Goal: Information Seeking & Learning: Learn about a topic

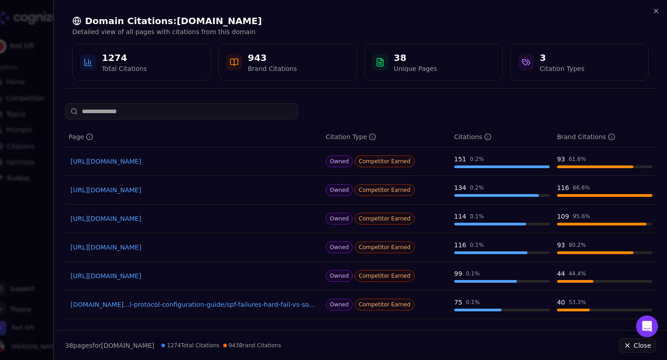
scroll to position [140, 0]
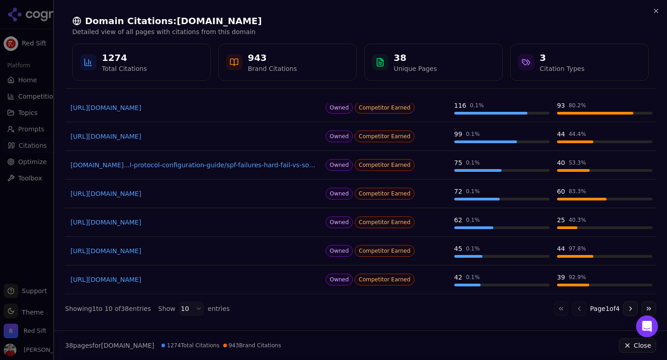
click at [39, 106] on div at bounding box center [333, 180] width 667 height 360
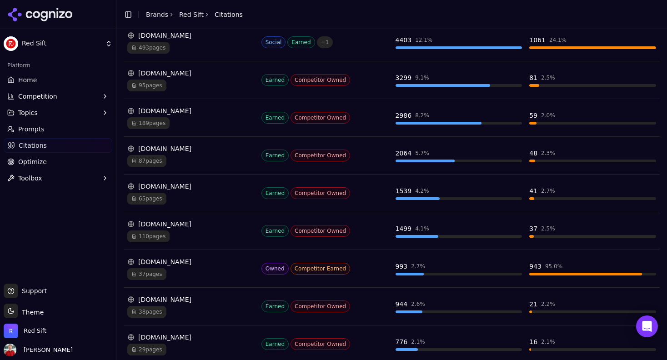
click at [146, 84] on span "95 pages" at bounding box center [146, 86] width 39 height 12
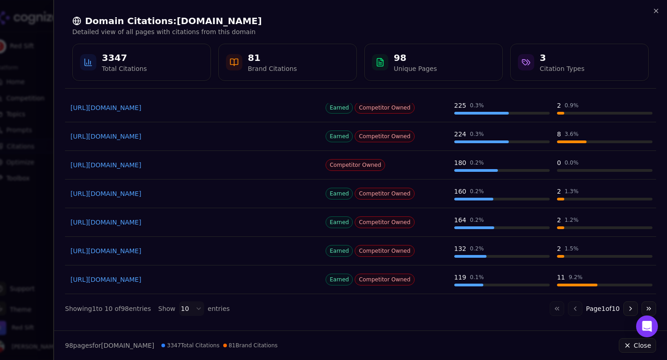
click at [33, 138] on div at bounding box center [333, 180] width 667 height 360
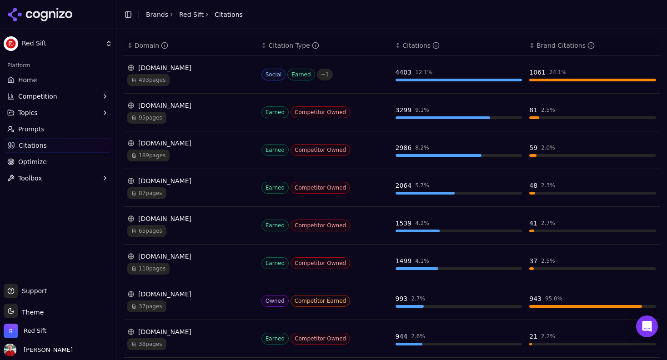
scroll to position [148, 0]
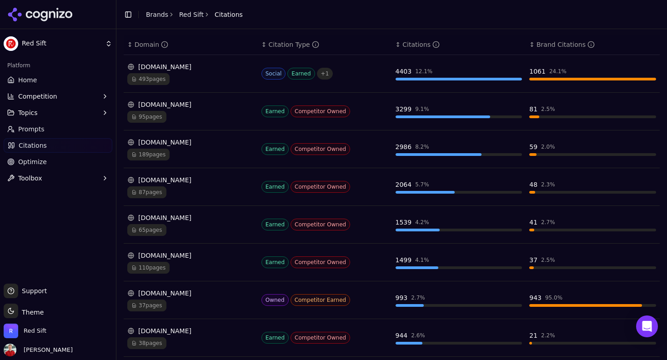
click at [158, 156] on span "189 pages" at bounding box center [148, 155] width 42 height 12
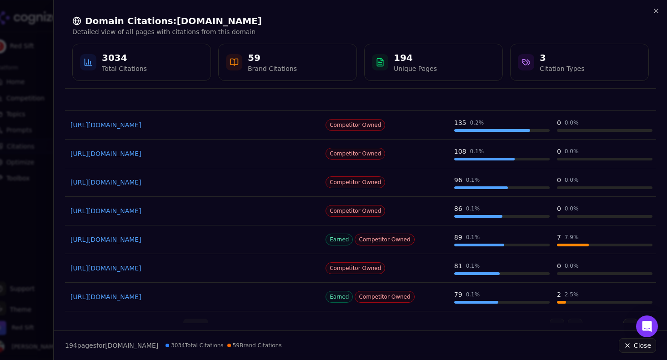
scroll to position [140, 0]
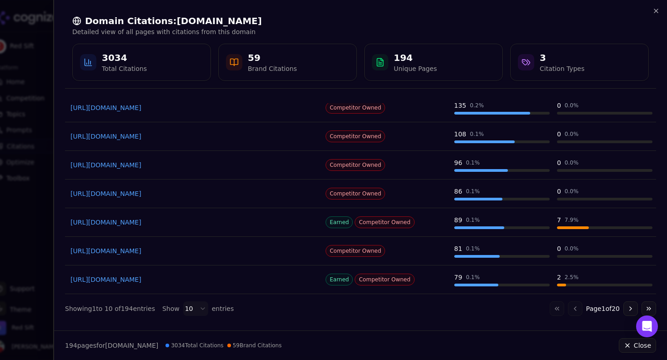
click at [46, 198] on div at bounding box center [333, 180] width 667 height 360
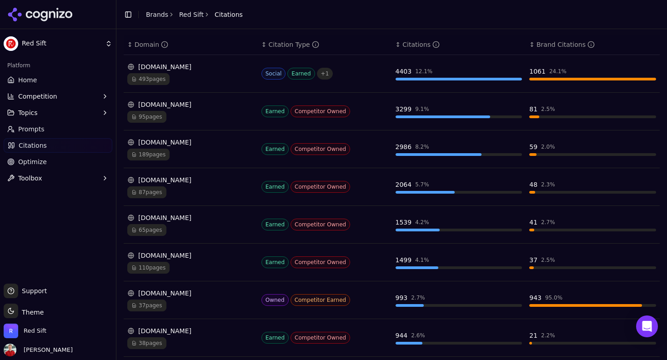
click at [146, 193] on span "87 pages" at bounding box center [146, 192] width 39 height 12
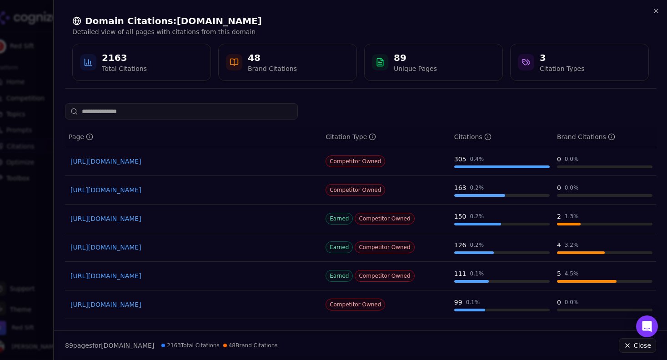
click at [37, 55] on div at bounding box center [333, 180] width 667 height 360
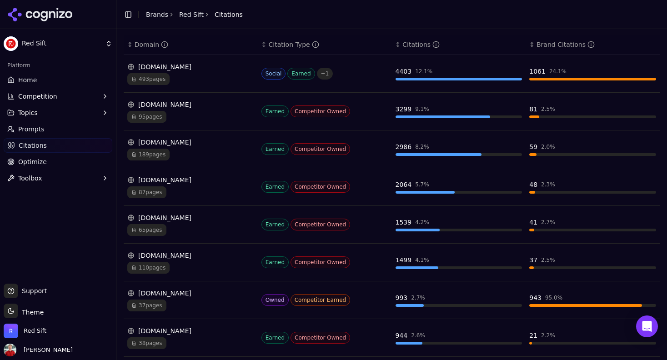
click at [152, 150] on span "189 pages" at bounding box center [148, 155] width 42 height 12
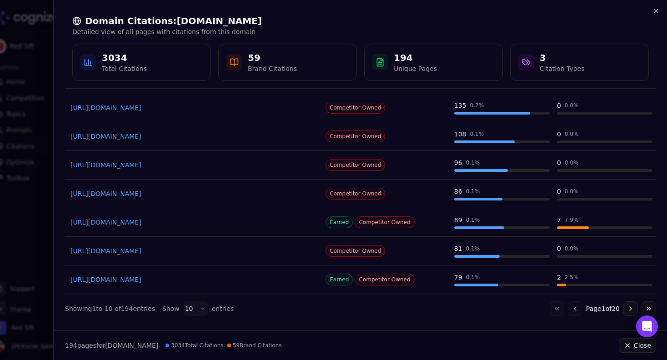
click at [36, 190] on div at bounding box center [333, 180] width 667 height 360
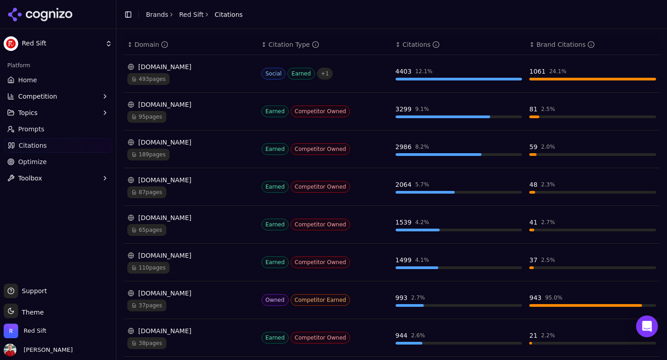
click at [152, 306] on span "37 pages" at bounding box center [146, 306] width 39 height 12
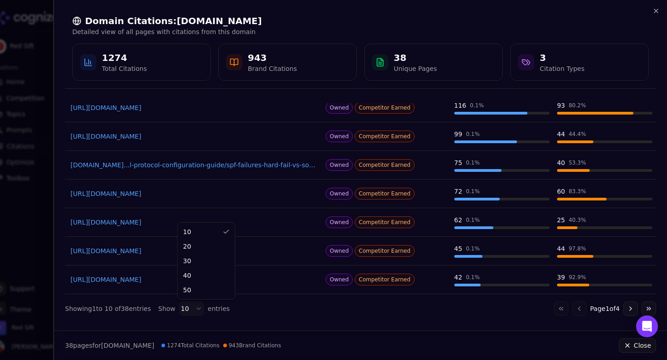
click at [182, 308] on body "Red Sift Platform Home Competition Topics Prompts Citations Optimize Toolbox Su…" at bounding box center [333, 180] width 667 height 360
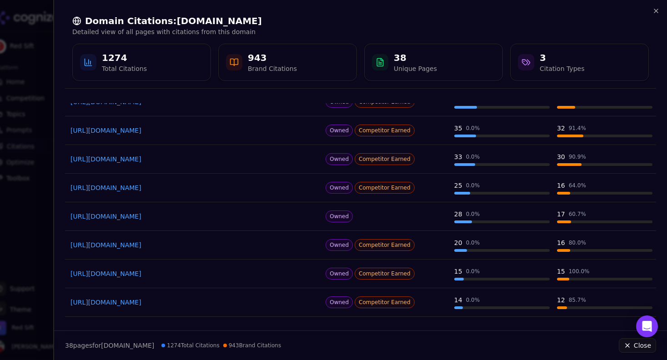
scroll to position [441, 0]
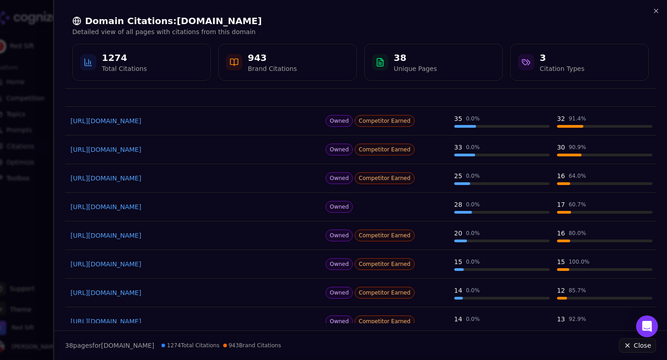
click at [30, 156] on div at bounding box center [333, 180] width 667 height 360
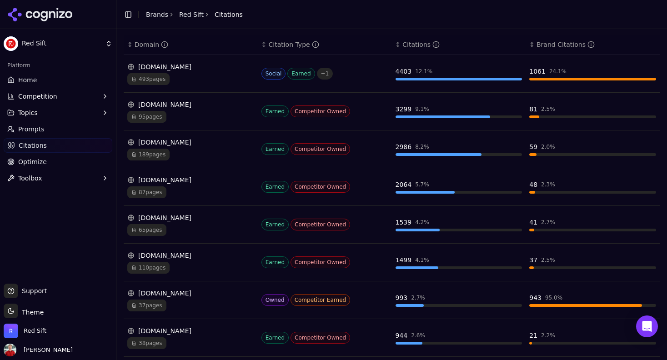
click at [146, 111] on span "95 pages" at bounding box center [146, 117] width 39 height 12
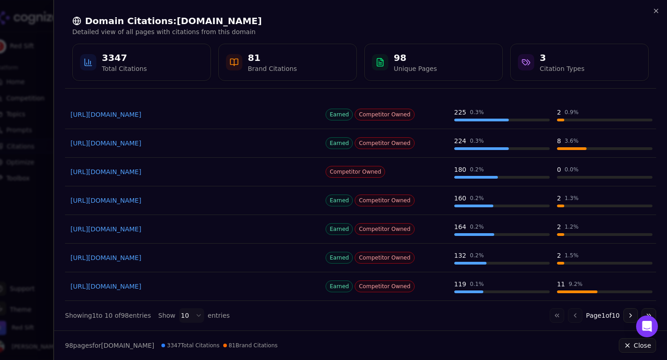
scroll to position [140, 0]
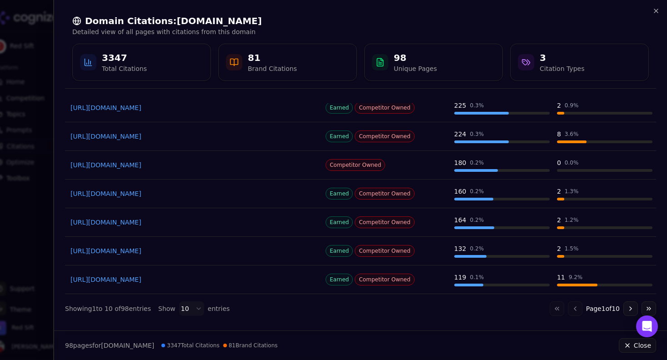
click at [196, 308] on body "Red Sift Platform Home Competition Topics Prompts Citations Optimize Toolbox Su…" at bounding box center [333, 180] width 667 height 360
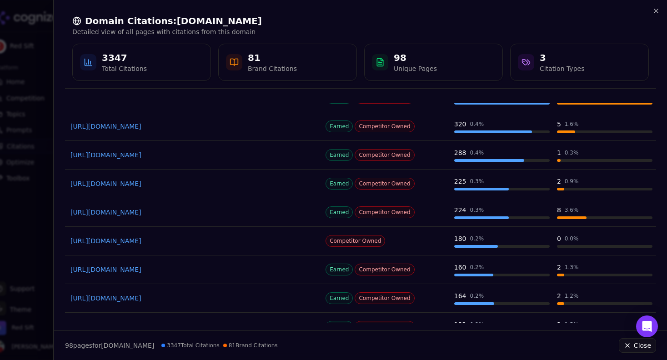
scroll to position [0, 0]
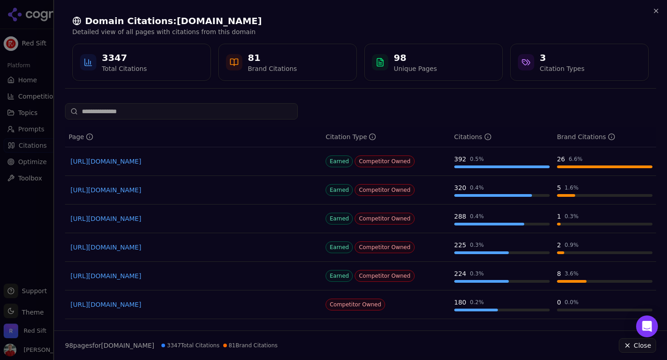
click at [43, 68] on div at bounding box center [333, 180] width 667 height 360
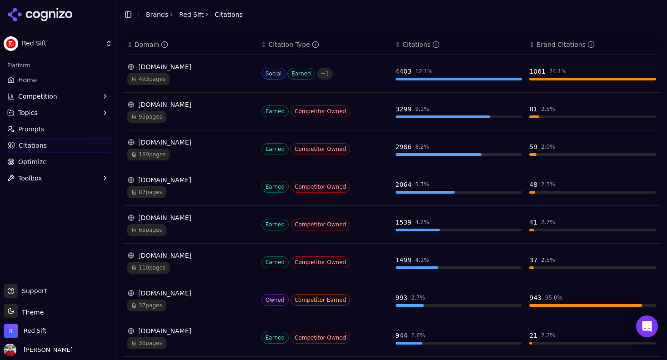
click at [160, 155] on span "189 pages" at bounding box center [148, 155] width 42 height 12
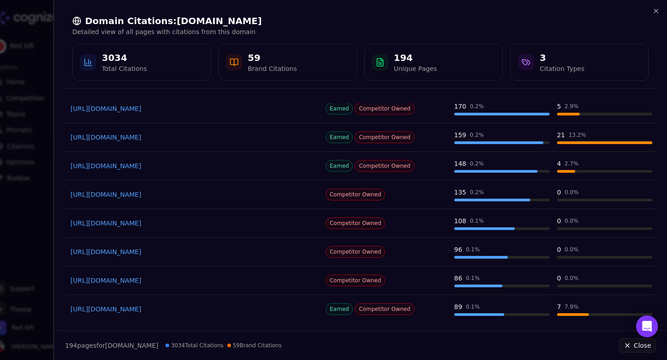
scroll to position [80, 0]
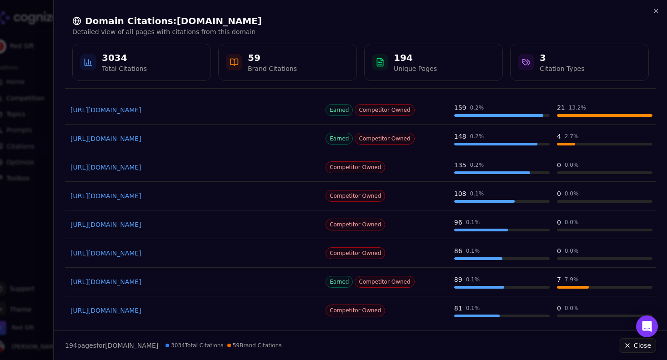
click at [24, 104] on div at bounding box center [333, 180] width 667 height 360
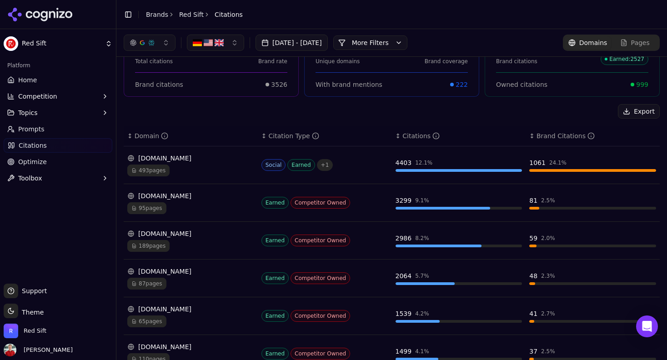
scroll to position [53, 0]
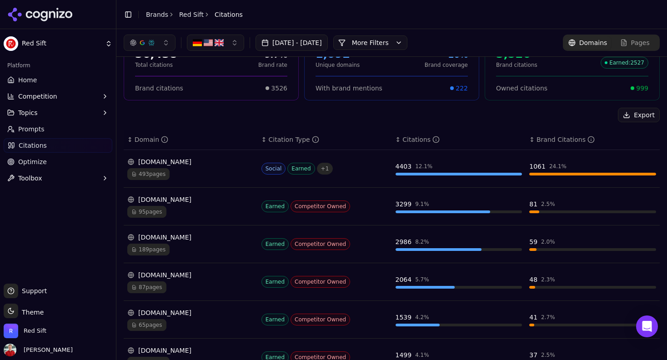
click at [29, 45] on html "Red Sift Platform Home Competition Topics Prompts Citations Optimize Toolbox Su…" at bounding box center [333, 180] width 667 height 360
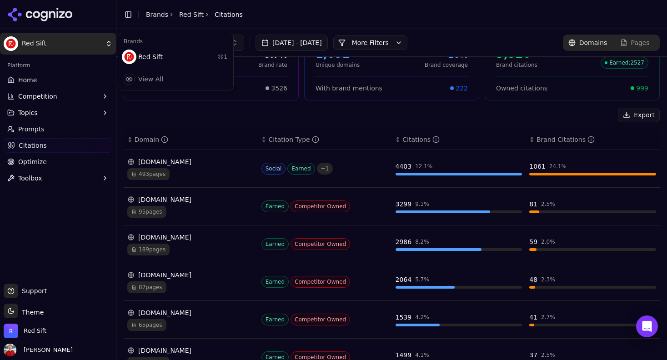
click at [31, 76] on html "Red Sift Platform Home Competition Topics Prompts Citations Optimize Toolbox Su…" at bounding box center [333, 180] width 667 height 360
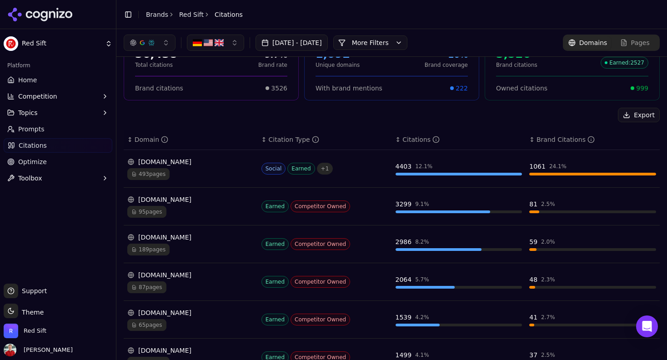
click at [28, 110] on span "Topics" at bounding box center [28, 112] width 20 height 9
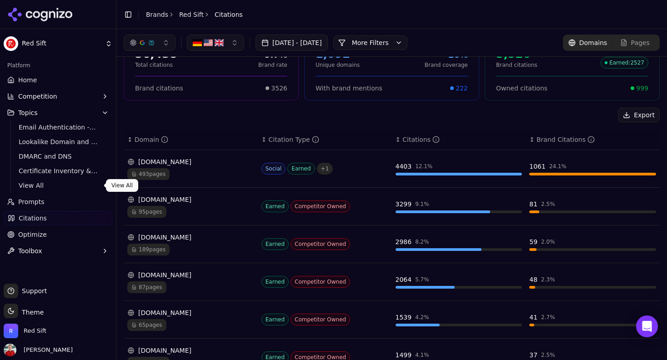
click at [37, 187] on span "View All" at bounding box center [58, 185] width 79 height 9
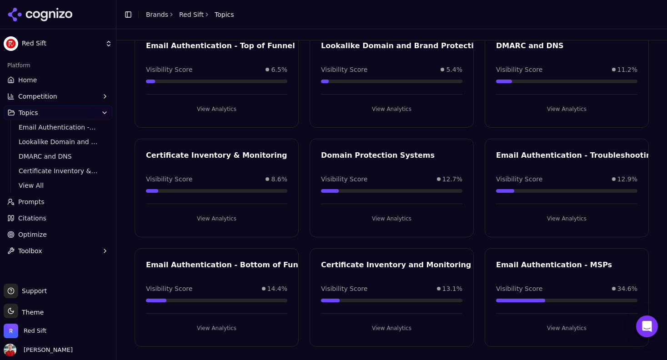
scroll to position [73, 0]
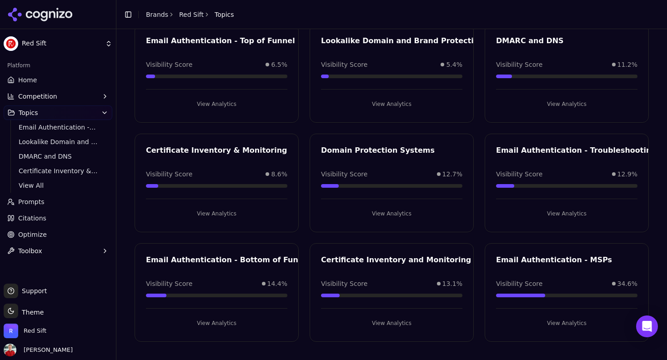
click at [222, 319] on button "View Analytics" at bounding box center [216, 323] width 141 height 15
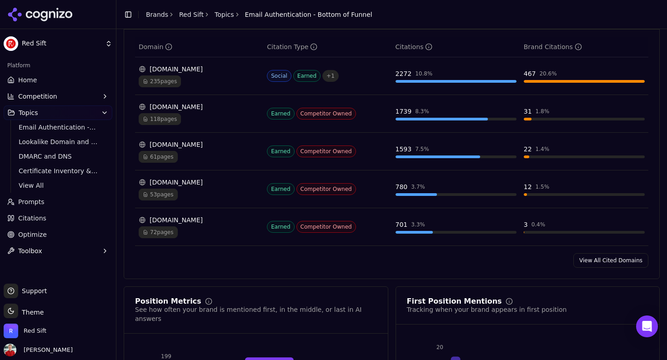
scroll to position [667, 0]
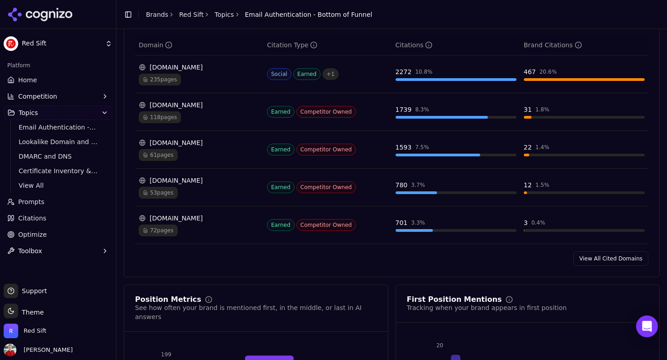
click at [163, 121] on span "118 pages" at bounding box center [160, 117] width 42 height 12
click at [155, 119] on span "118 pages" at bounding box center [160, 117] width 42 height 12
click at [165, 120] on span "118 pages" at bounding box center [160, 117] width 42 height 12
click at [591, 259] on link "View All Cited Domains" at bounding box center [610, 258] width 75 height 15
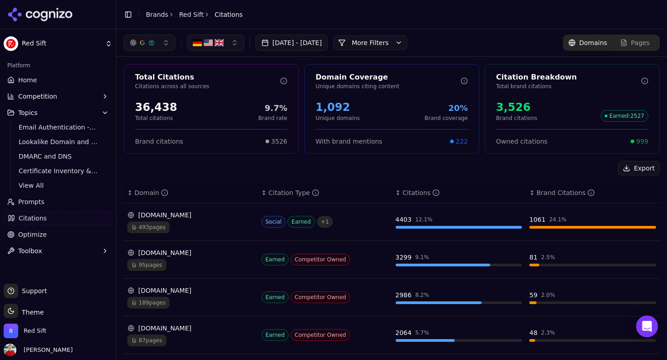
click at [407, 43] on button "More Filters" at bounding box center [370, 42] width 74 height 15
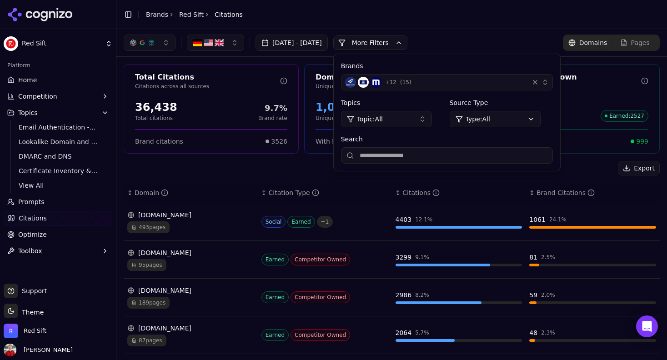
click at [383, 123] on span "Topic: All" at bounding box center [370, 119] width 26 height 9
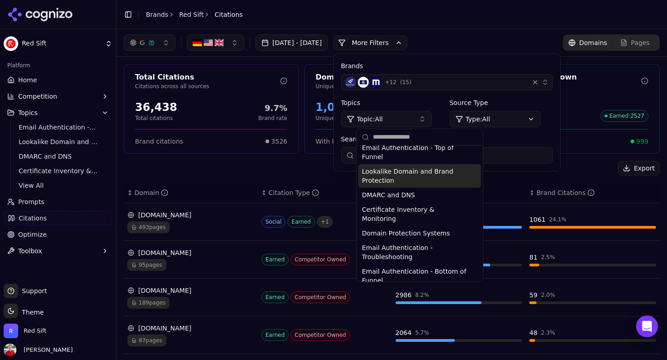
scroll to position [58, 0]
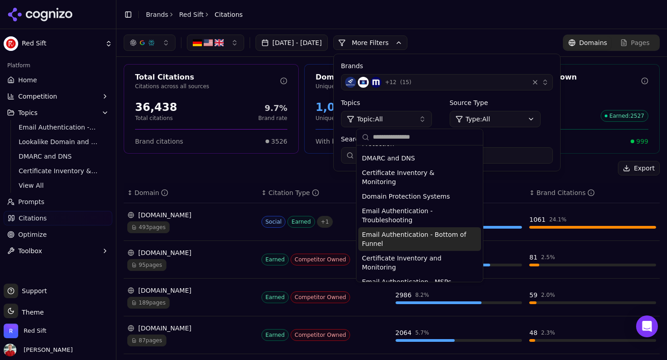
click at [397, 230] on span "Email Authentication - Bottom of Funnel" at bounding box center [414, 239] width 105 height 18
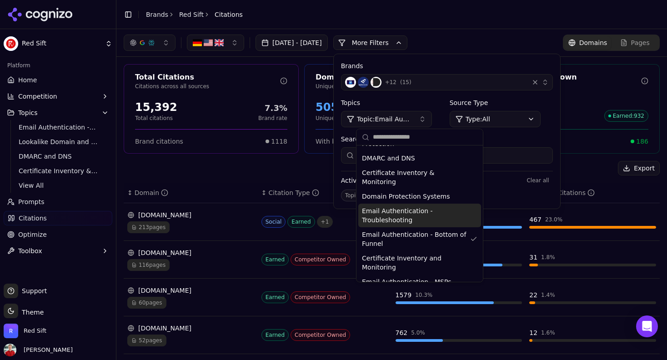
click at [221, 162] on div "Export" at bounding box center [392, 168] width 536 height 15
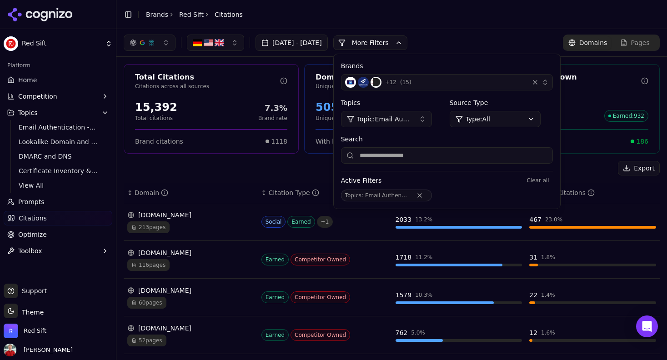
click at [156, 264] on span "116 pages" at bounding box center [148, 265] width 42 height 12
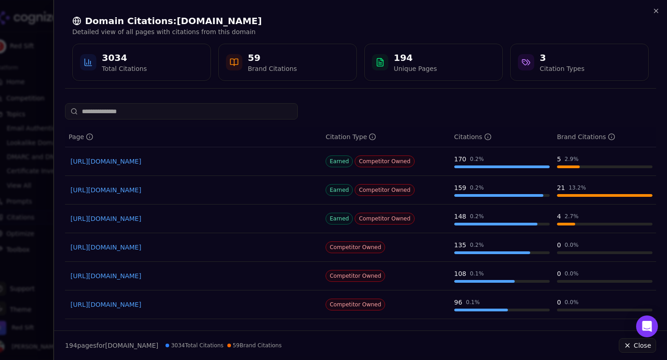
click at [47, 226] on div at bounding box center [333, 180] width 667 height 360
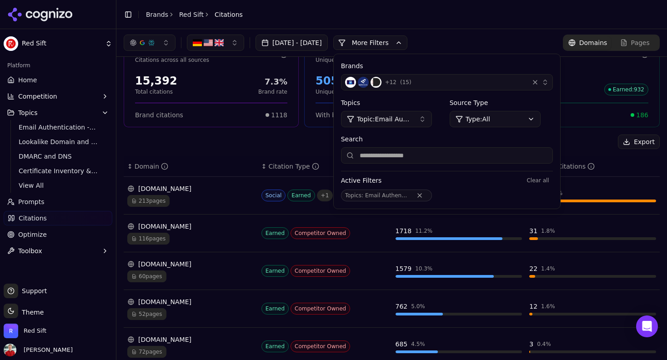
scroll to position [0, 0]
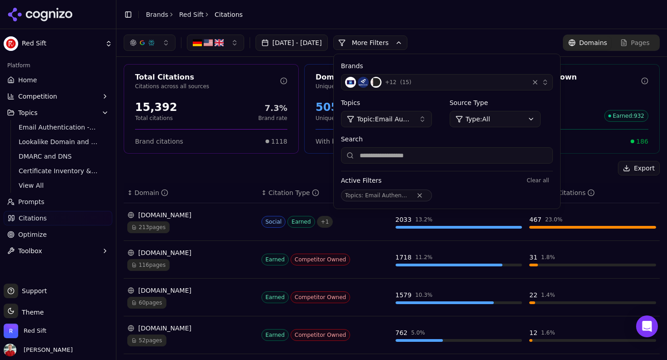
click at [401, 121] on span "Topic: Email Authentication - Bottom of Funnel" at bounding box center [384, 119] width 55 height 9
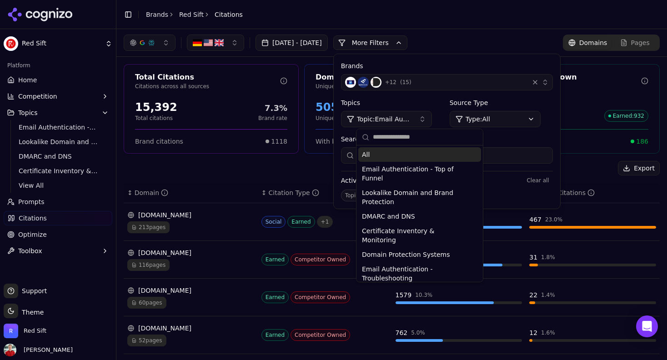
click at [375, 156] on div "All" at bounding box center [419, 154] width 123 height 15
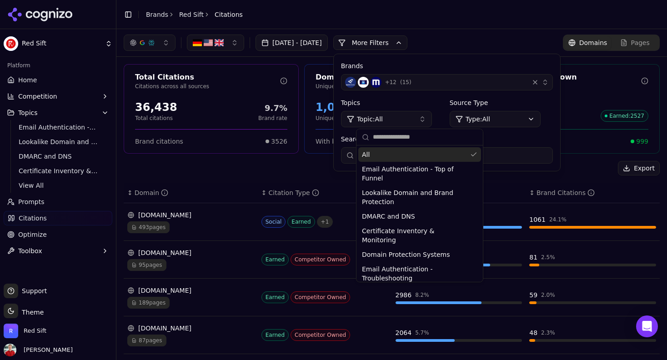
click at [465, 38] on div "Jul 29, 2025 - Aug 28, 2025 More More Filters Brands + 12 ( 15 ) Topics Topic: …" at bounding box center [392, 43] width 536 height 16
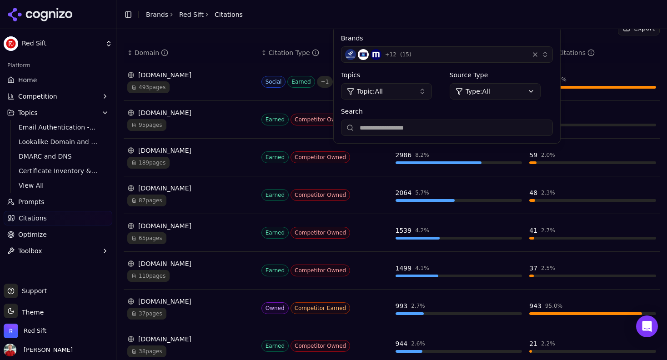
scroll to position [141, 0]
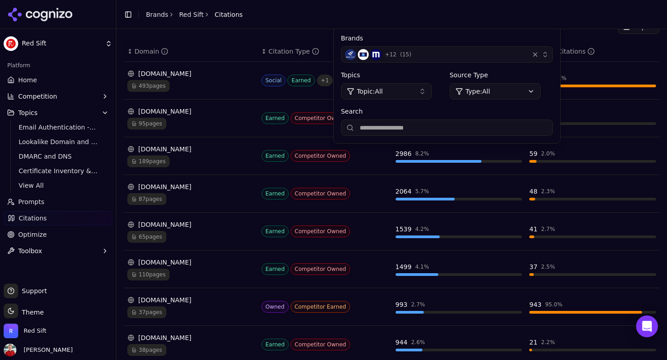
click at [158, 162] on span "189 pages" at bounding box center [148, 161] width 42 height 12
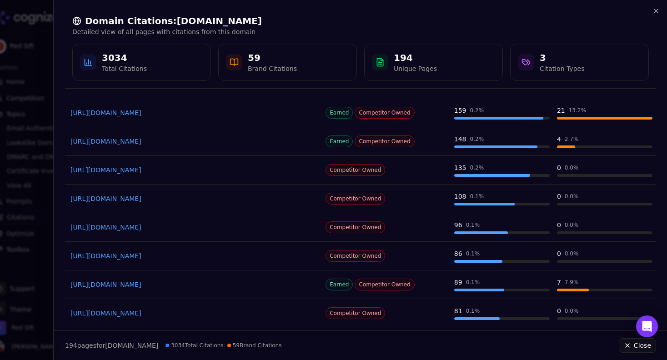
scroll to position [83, 0]
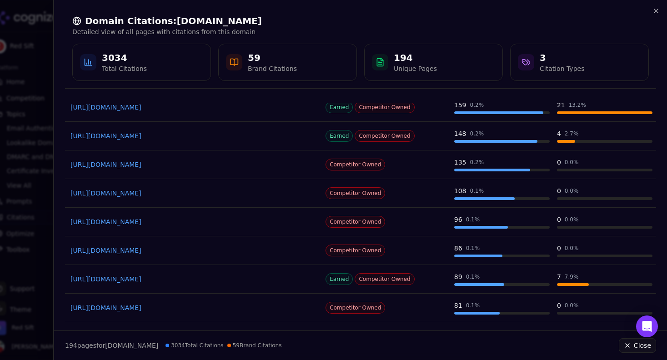
click at [29, 131] on div at bounding box center [333, 180] width 667 height 360
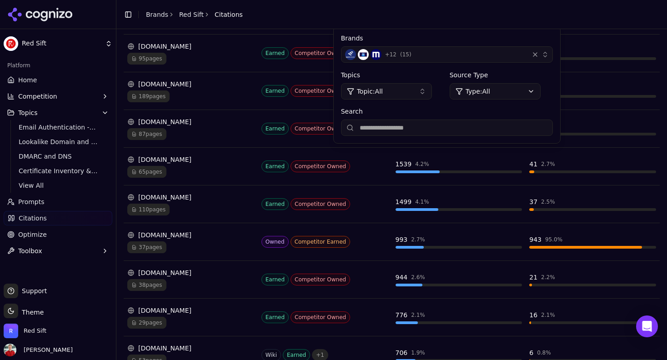
scroll to position [222, 0]
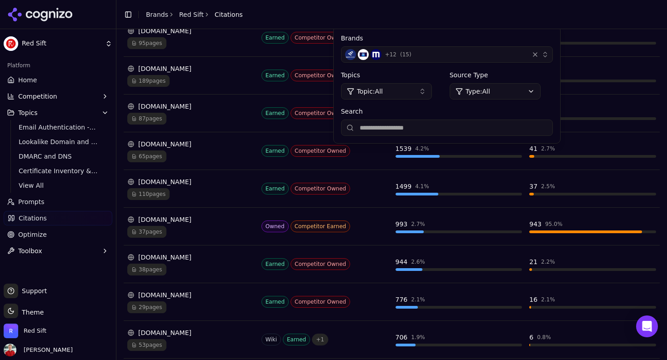
click at [147, 236] on span "37 pages" at bounding box center [146, 232] width 39 height 12
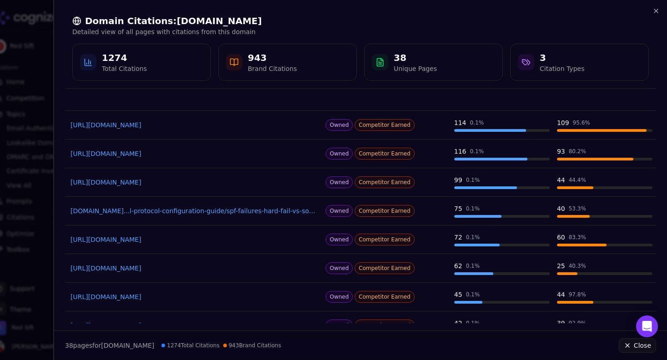
scroll to position [95, 0]
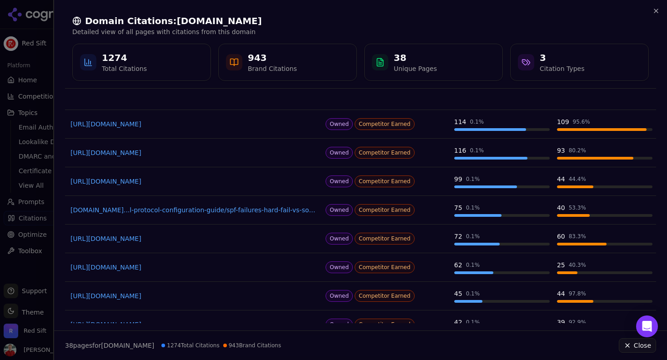
click at [52, 125] on div at bounding box center [333, 180] width 667 height 360
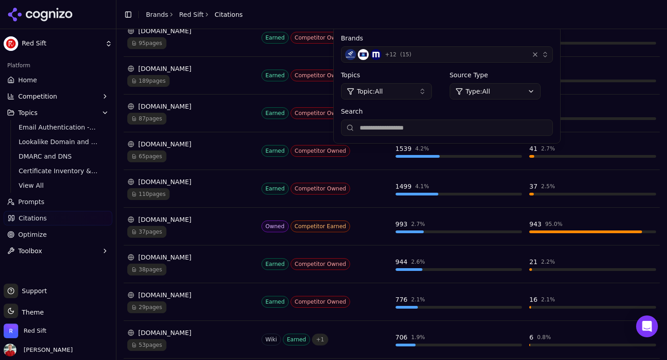
click at [157, 80] on span "189 pages" at bounding box center [148, 81] width 42 height 12
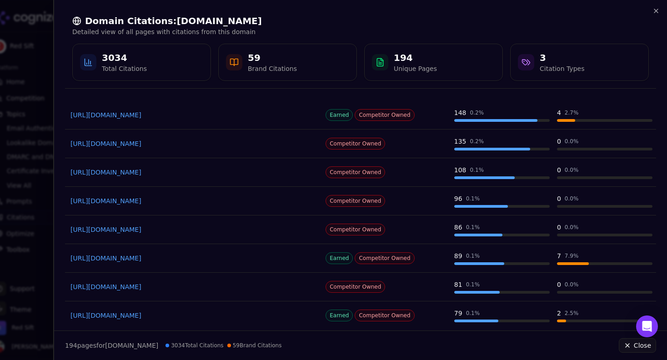
scroll to position [140, 0]
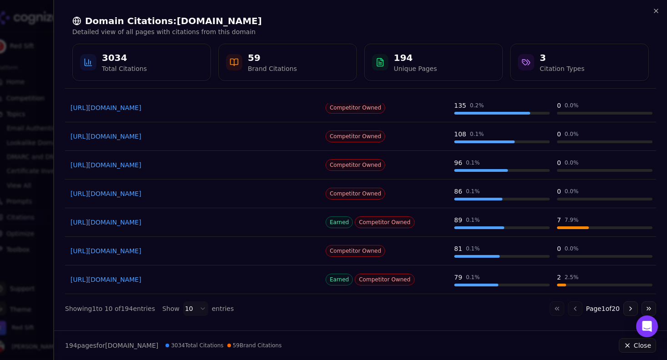
click at [34, 164] on div at bounding box center [333, 180] width 667 height 360
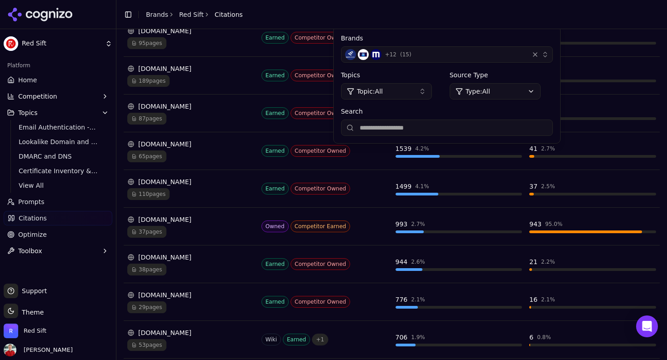
click at [23, 81] on span "Home" at bounding box center [27, 79] width 19 height 9
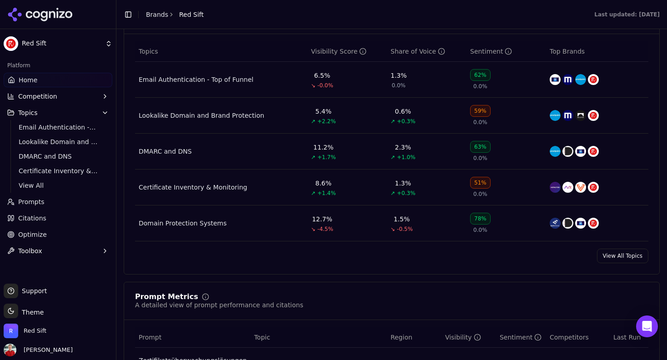
scroll to position [417, 0]
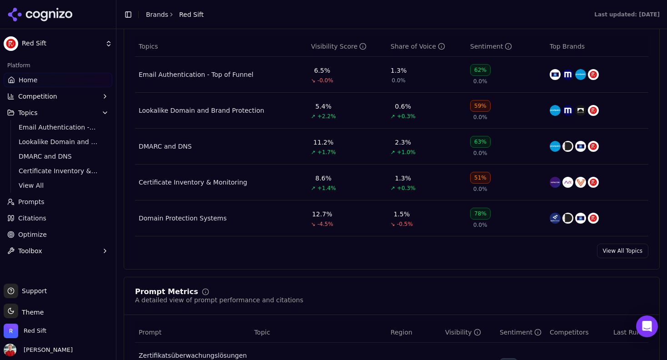
click at [621, 251] on link "View All Topics" at bounding box center [622, 251] width 51 height 15
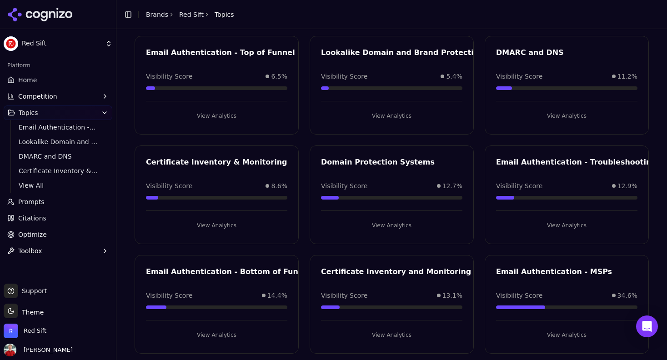
scroll to position [73, 0]
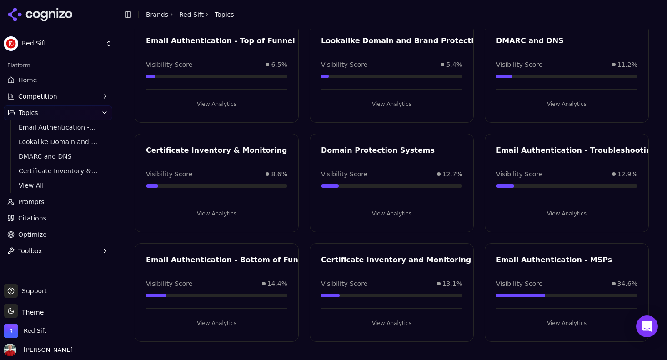
click at [566, 215] on button "View Analytics" at bounding box center [566, 213] width 141 height 15
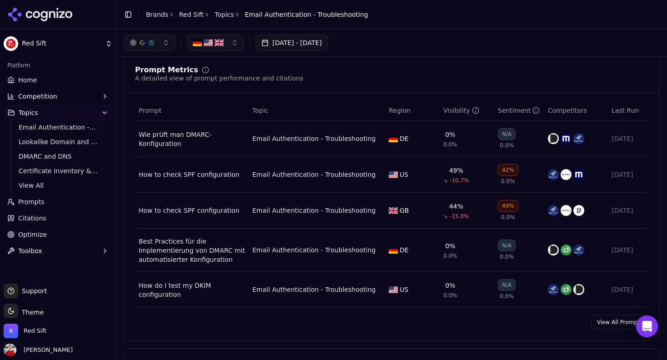
scroll to position [269, 0]
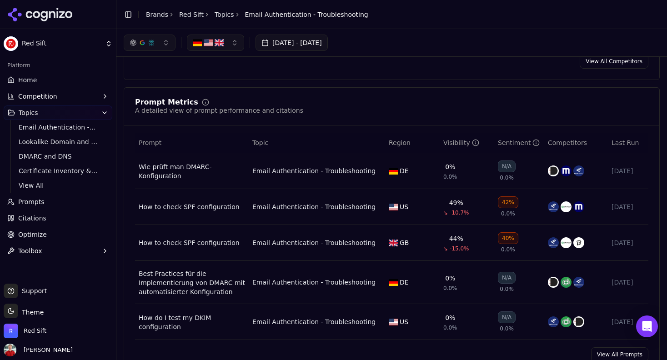
click at [220, 15] on link "Topics" at bounding box center [225, 14] width 20 height 9
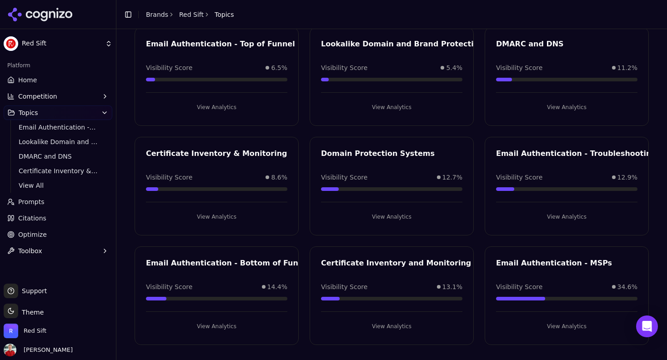
scroll to position [73, 0]
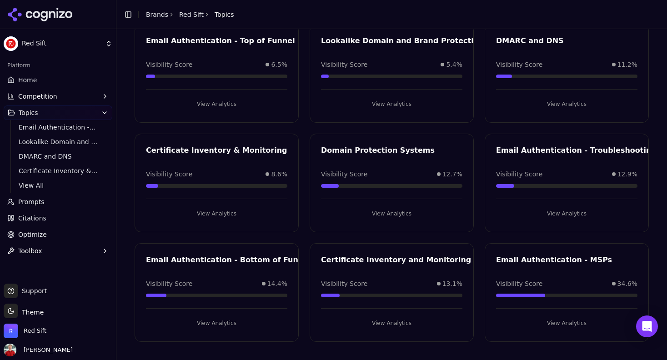
click at [209, 327] on button "View Analytics" at bounding box center [216, 323] width 141 height 15
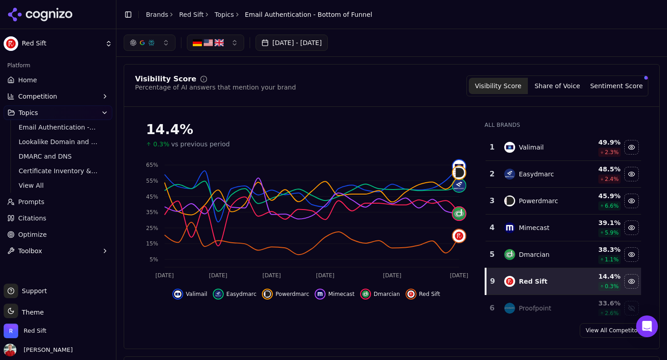
click at [222, 16] on link "Topics" at bounding box center [225, 14] width 20 height 9
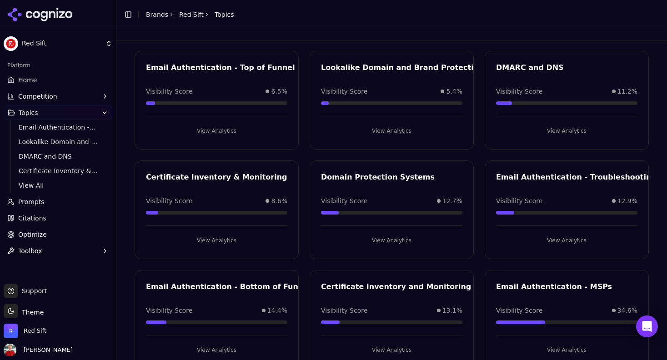
scroll to position [63, 0]
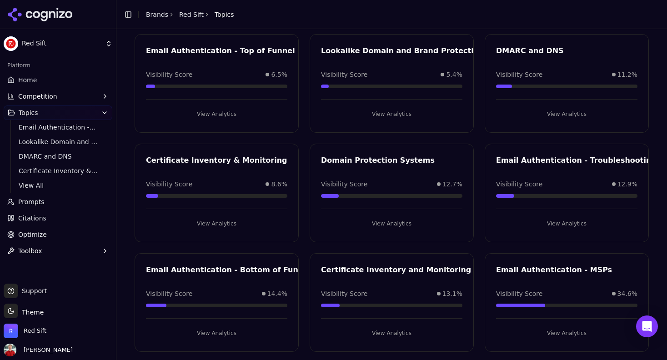
click at [540, 221] on button "View Analytics" at bounding box center [566, 223] width 141 height 15
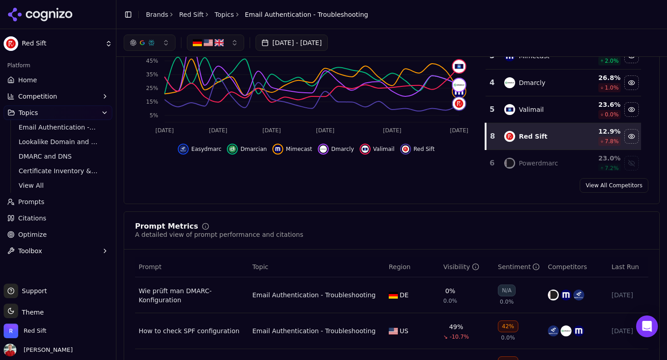
scroll to position [57, 0]
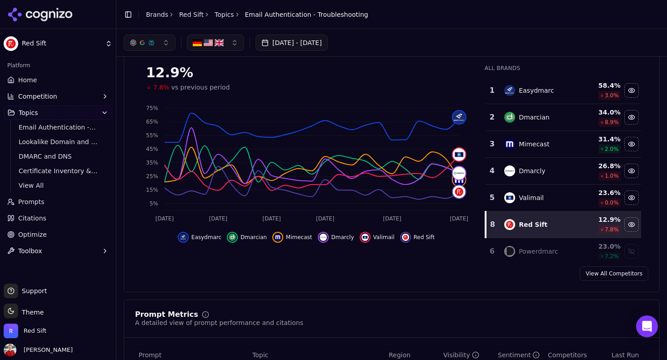
click at [29, 218] on span "Citations" at bounding box center [32, 218] width 28 height 9
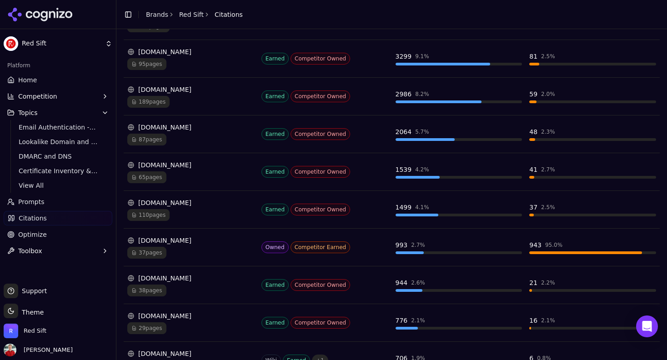
scroll to position [204, 0]
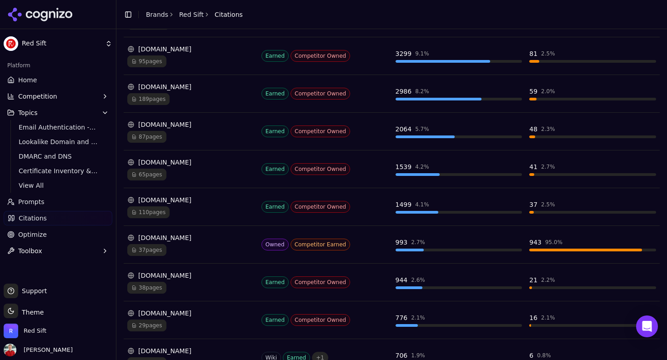
click at [144, 251] on span "37 pages" at bounding box center [146, 250] width 39 height 12
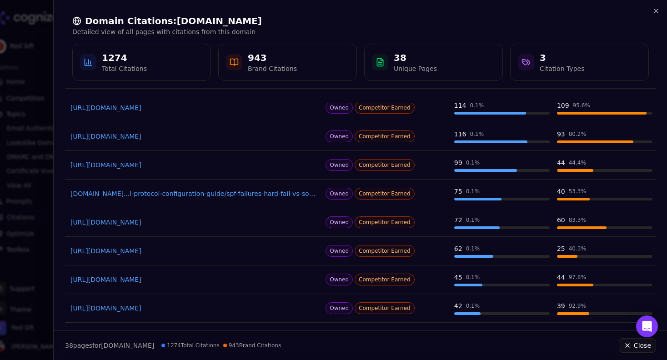
scroll to position [140, 0]
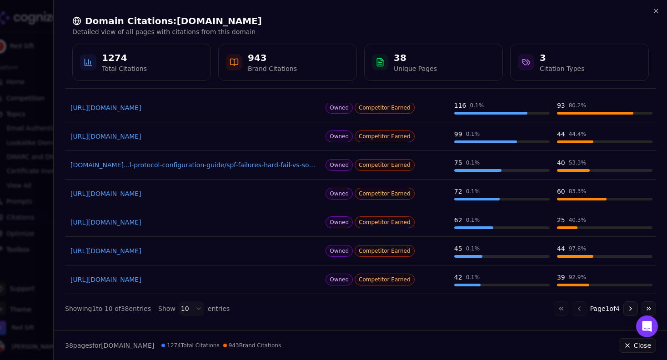
click at [196, 306] on body "Red Sift Platform Home Competition Topics Email Authentication - Top of Funnel …" at bounding box center [333, 180] width 667 height 360
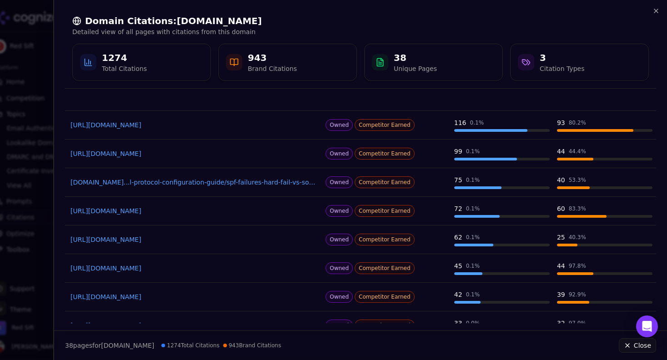
scroll to position [66, 0]
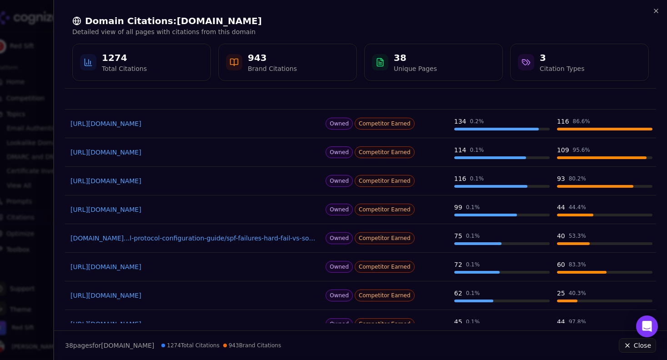
click at [25, 84] on div at bounding box center [333, 180] width 667 height 360
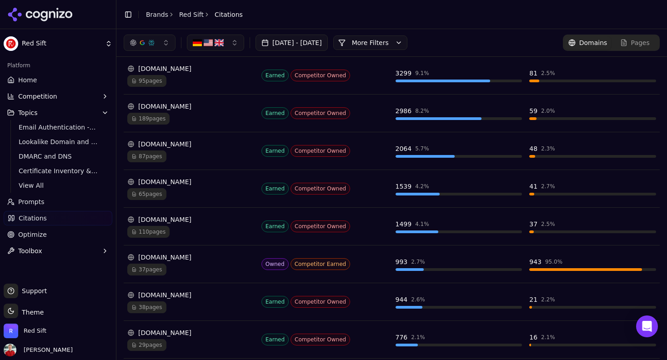
scroll to position [0, 0]
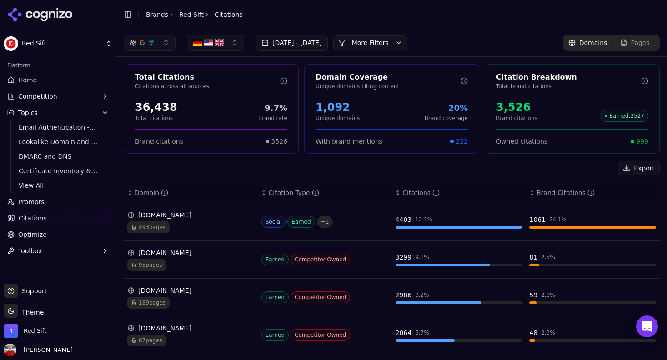
click at [407, 40] on button "More Filters" at bounding box center [370, 42] width 74 height 15
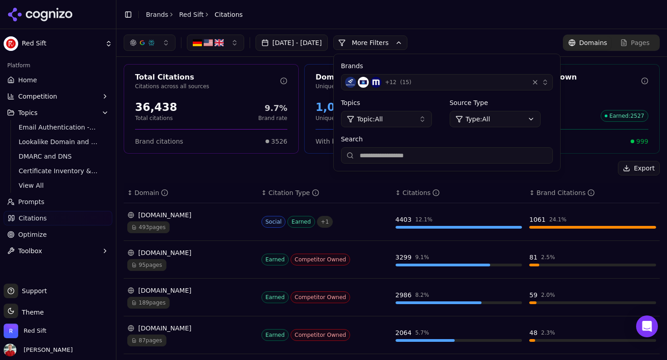
click at [383, 115] on span "Topic: All" at bounding box center [370, 119] width 26 height 9
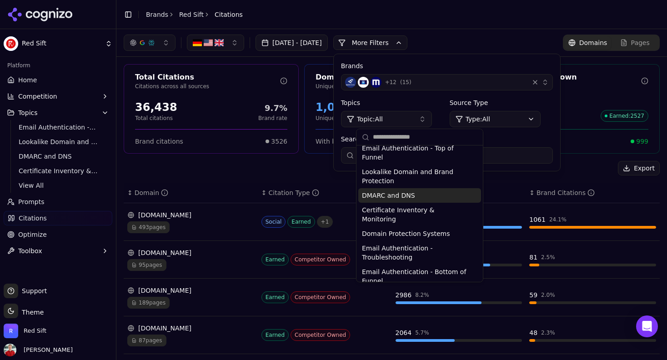
scroll to position [36, 0]
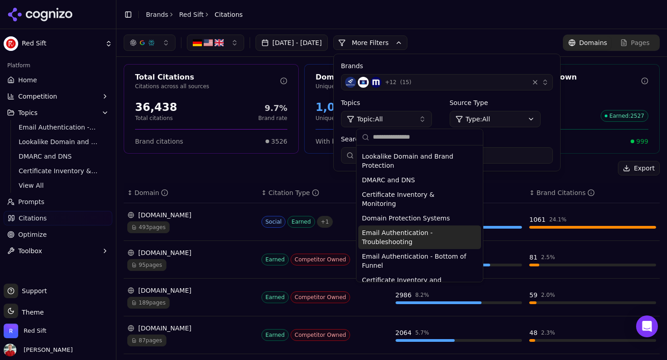
click at [392, 228] on span "Email Authentication - Troubleshooting" at bounding box center [414, 237] width 105 height 18
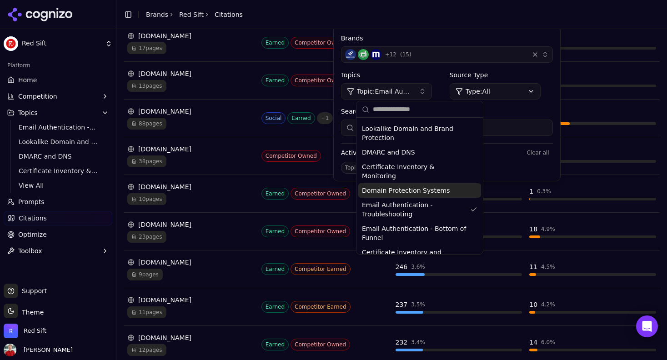
scroll to position [250, 0]
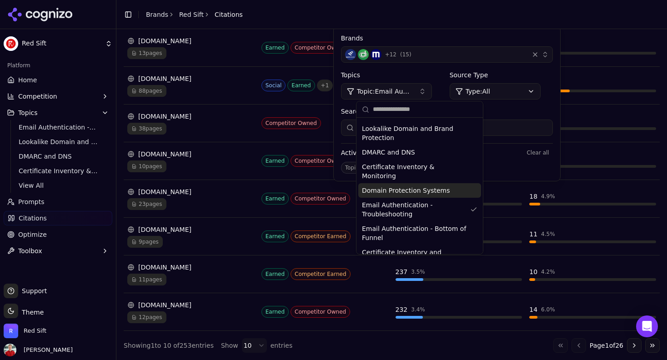
click at [245, 349] on html "Red Sift Platform Home Competition Topics Email Authentication - Top of Funnel …" at bounding box center [333, 180] width 667 height 360
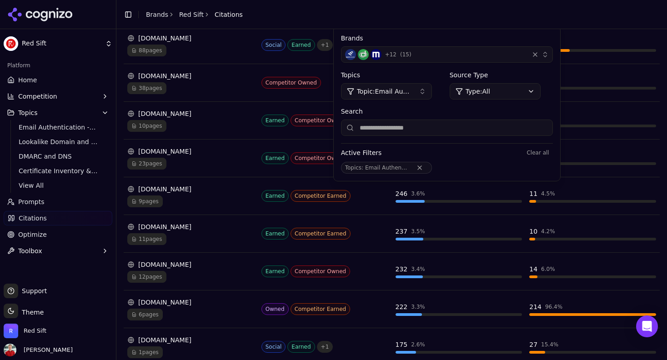
scroll to position [323, 0]
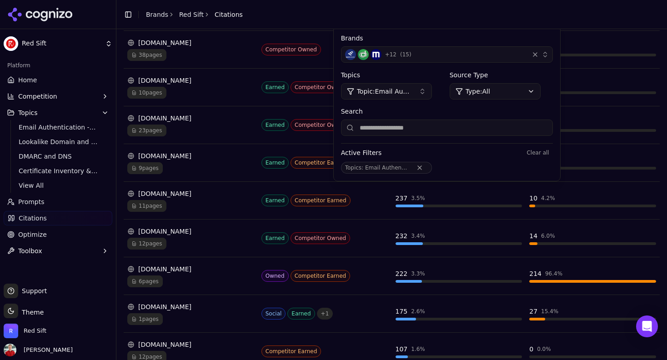
click at [151, 278] on span "6 pages" at bounding box center [144, 281] width 35 height 12
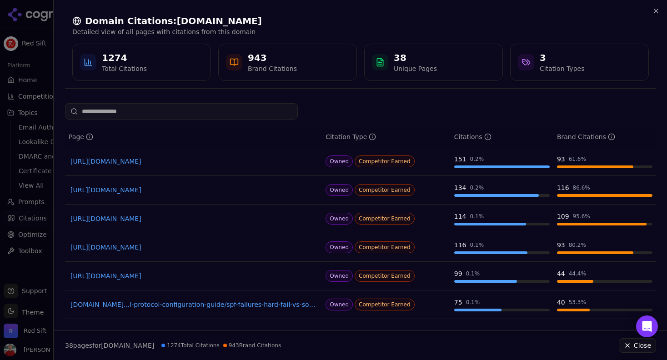
click at [37, 199] on div at bounding box center [333, 180] width 667 height 360
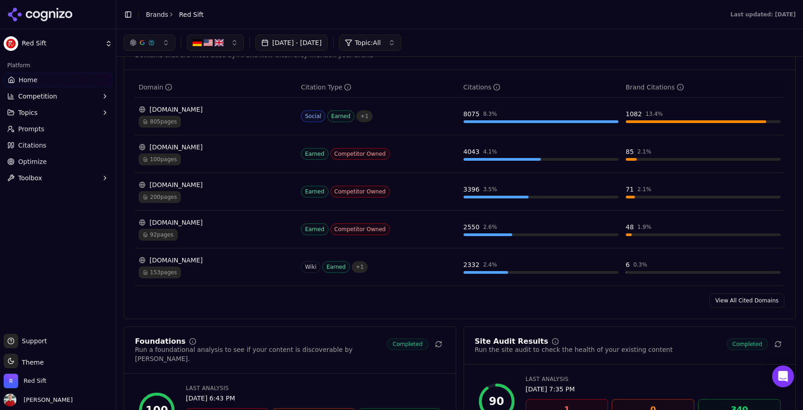
scroll to position [923, 0]
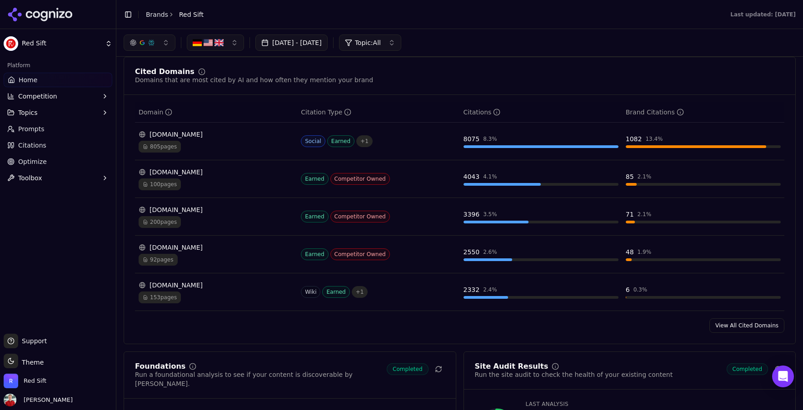
click at [765, 331] on link "View All Cited Domains" at bounding box center [747, 326] width 75 height 15
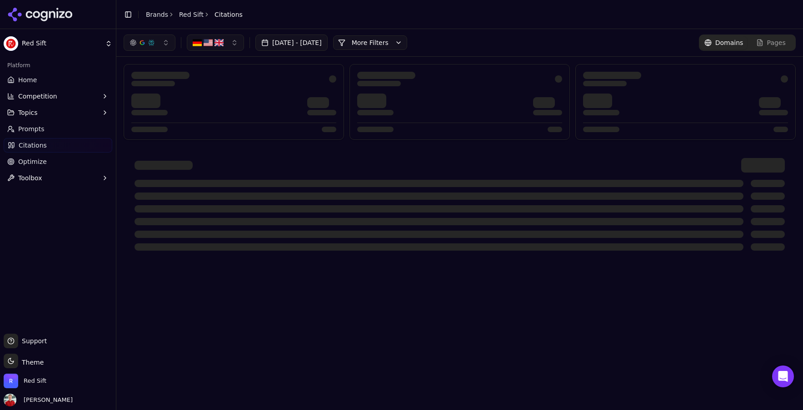
click at [297, 45] on button "[DATE] - [DATE]" at bounding box center [291, 43] width 72 height 16
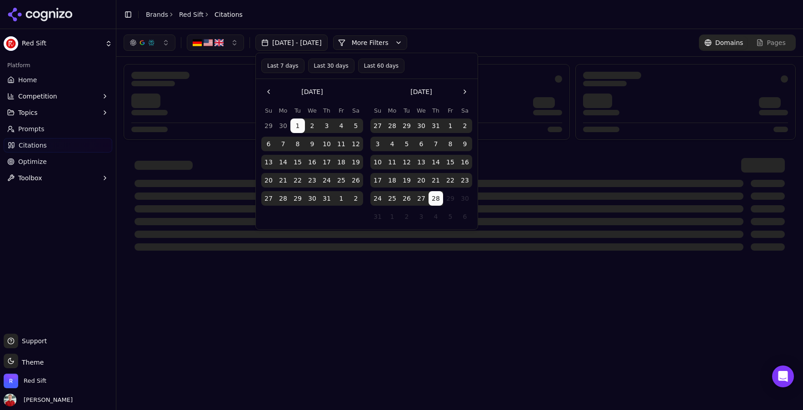
click at [334, 69] on button "Last 30 days" at bounding box center [331, 66] width 46 height 15
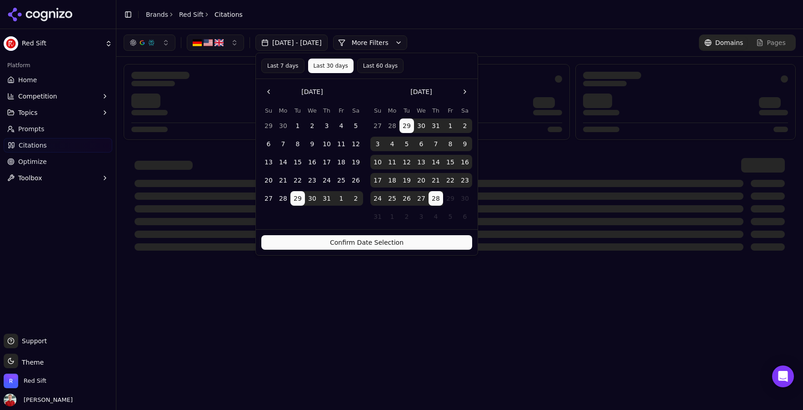
click at [348, 246] on button "Confirm Date Selection" at bounding box center [366, 242] width 211 height 15
